Goal: Task Accomplishment & Management: Manage account settings

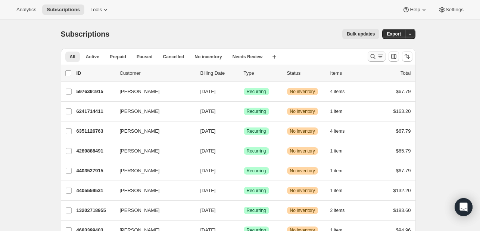
click at [373, 58] on icon "Search and filter results" at bounding box center [372, 56] width 7 height 7
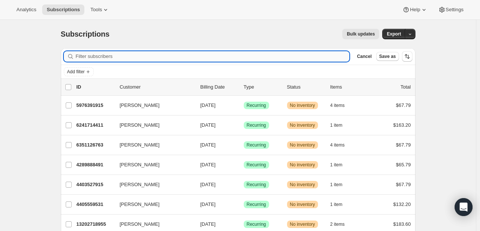
click at [153, 52] on input "Filter subscribers" at bounding box center [213, 56] width 274 height 10
paste input "[EMAIL_ADDRESS][PERSON_NAME][DOMAIN_NAME]"
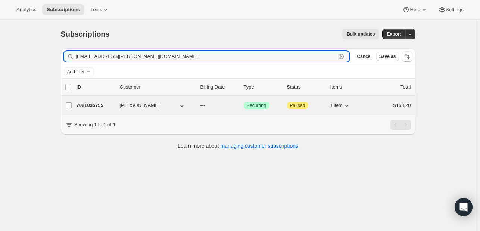
type input "[EMAIL_ADDRESS][PERSON_NAME][DOMAIN_NAME]"
click at [97, 105] on p "7021035755" at bounding box center [95, 105] width 37 height 7
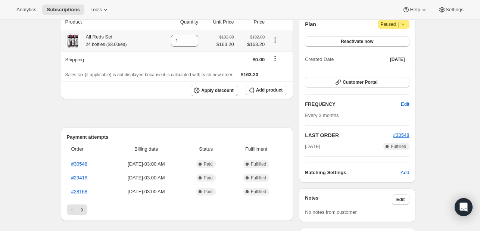
scroll to position [37, 0]
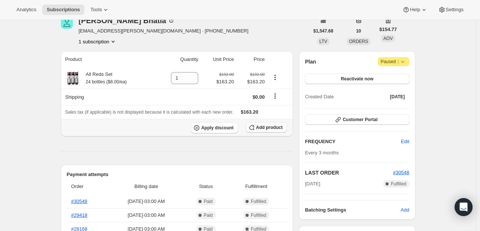
click at [268, 127] on span "Add product" at bounding box center [269, 127] width 27 height 6
click at [358, 119] on span "Customer Portal" at bounding box center [360, 120] width 35 height 6
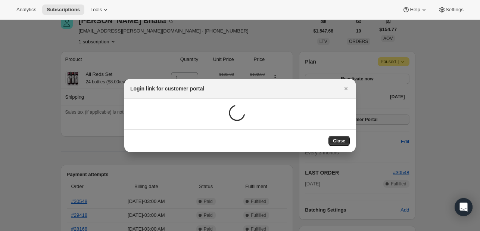
scroll to position [0, 0]
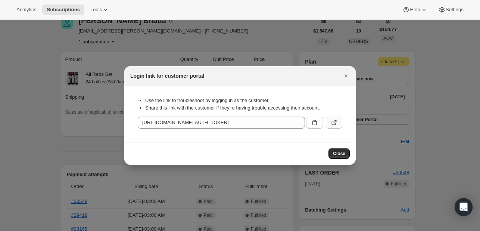
click at [335, 124] on icon ":rc8:" at bounding box center [334, 123] width 4 height 4
click at [350, 75] on button "Close" at bounding box center [346, 76] width 10 height 10
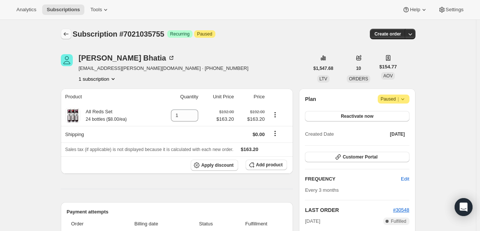
click at [65, 33] on icon "Subscriptions" at bounding box center [65, 33] width 7 height 7
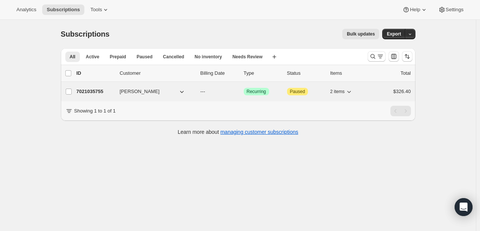
click at [92, 91] on p "7021035755" at bounding box center [95, 91] width 37 height 7
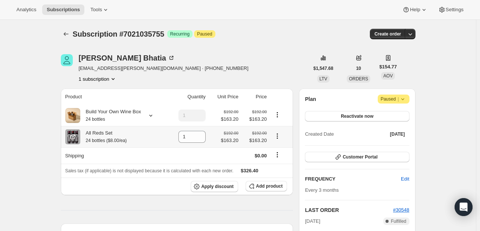
click at [281, 136] on icon "Product actions" at bounding box center [277, 135] width 7 height 7
click at [278, 150] on span "Remove" at bounding box center [274, 151] width 18 height 6
type input "0"
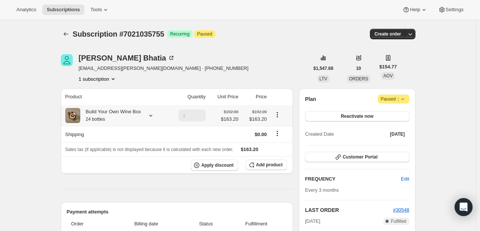
click at [155, 114] on icon at bounding box center [150, 115] width 7 height 7
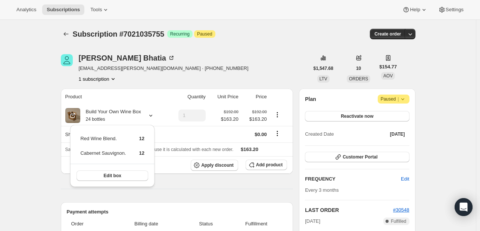
click at [267, 64] on div "[PERSON_NAME] [EMAIL_ADDRESS][PERSON_NAME][DOMAIN_NAME] · [PHONE_NUMBER] 1 subs…" at bounding box center [185, 68] width 248 height 28
